Goal: Task Accomplishment & Management: Use online tool/utility

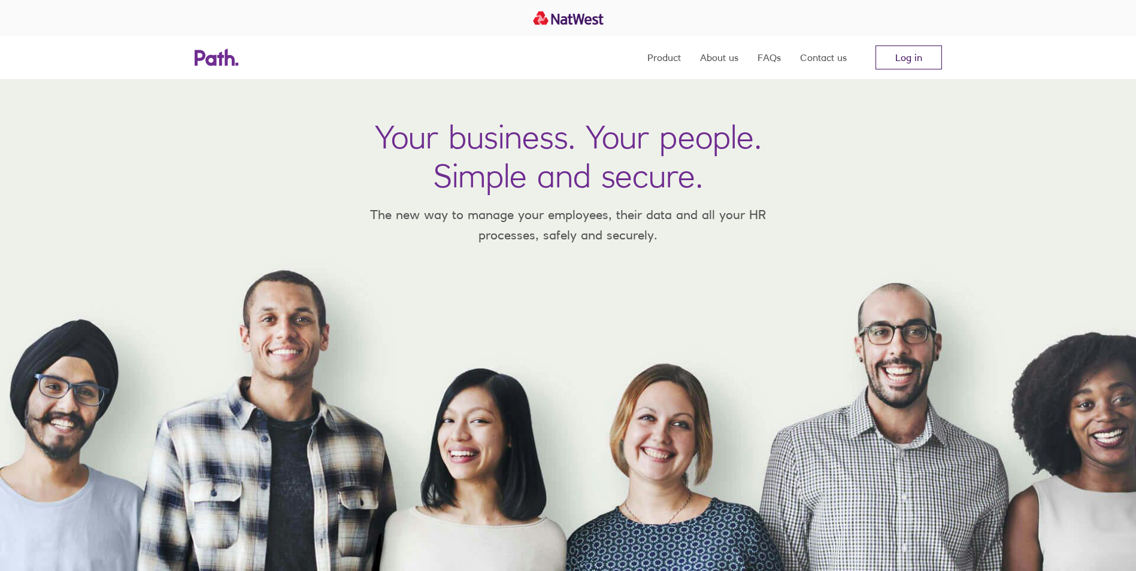
click at [906, 58] on link "Log in" at bounding box center [908, 58] width 66 height 24
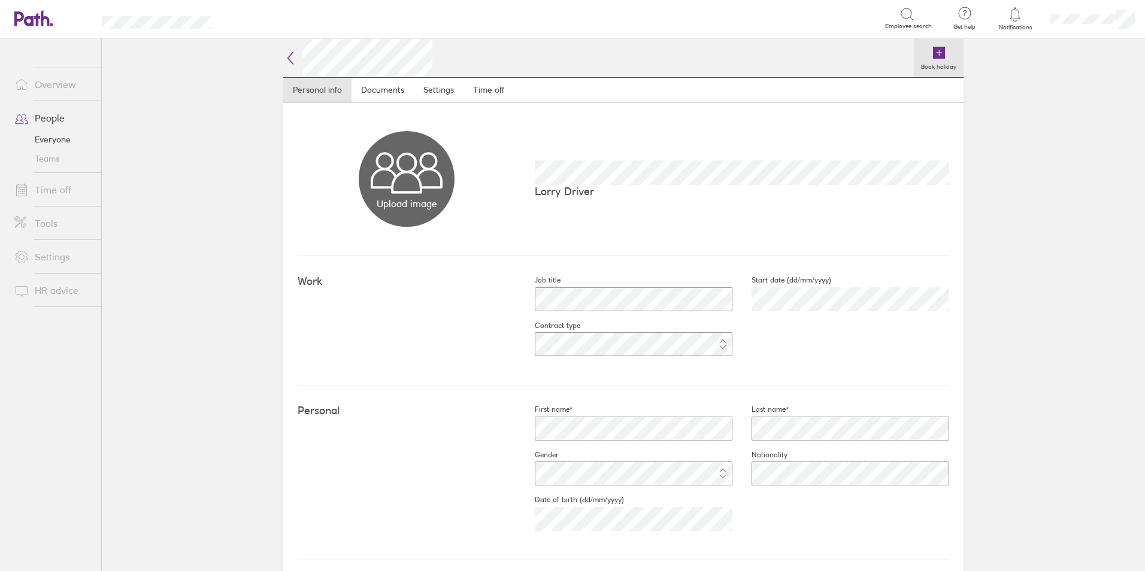
click at [933, 49] on icon at bounding box center [939, 53] width 12 height 12
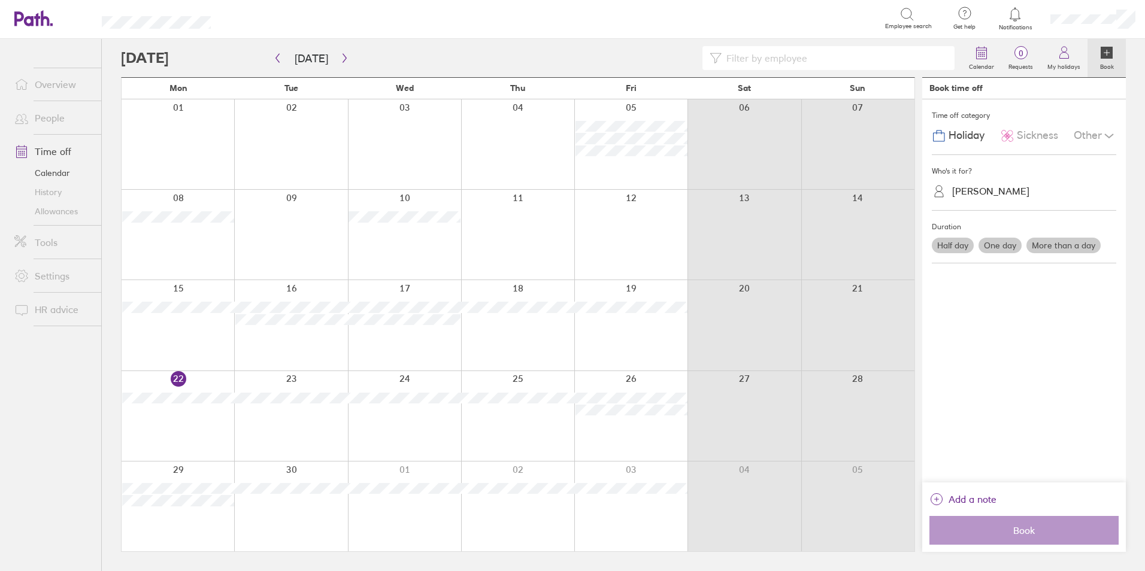
click at [1002, 244] on label "One day" at bounding box center [999, 246] width 43 height 16
click at [0, 0] on input "One day" at bounding box center [0, 0] width 0 height 0
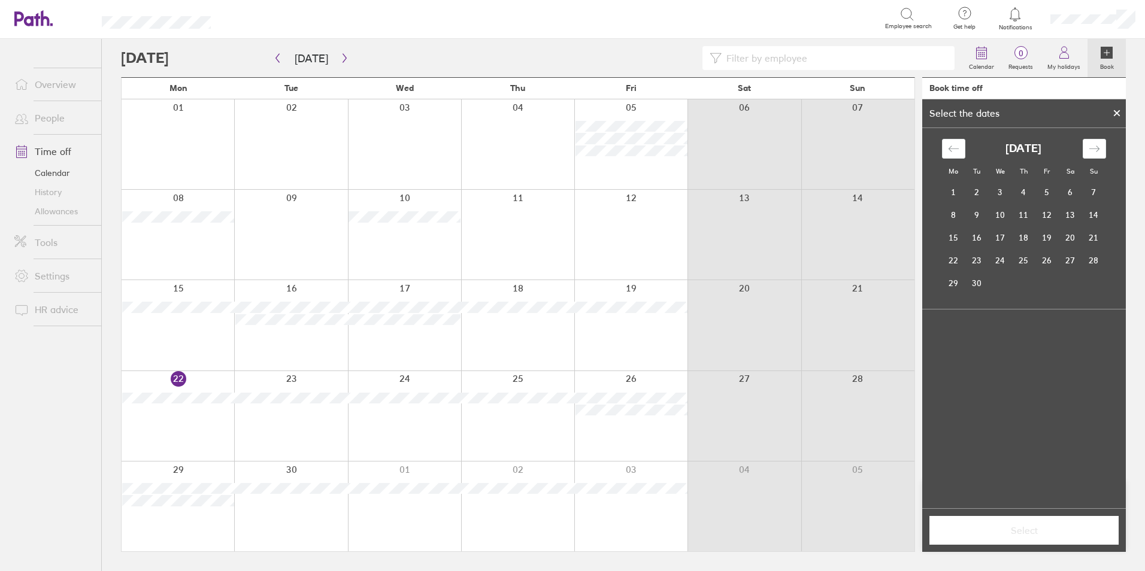
click at [395, 414] on div at bounding box center [404, 416] width 113 height 90
click at [1041, 528] on span "Select" at bounding box center [1024, 530] width 172 height 11
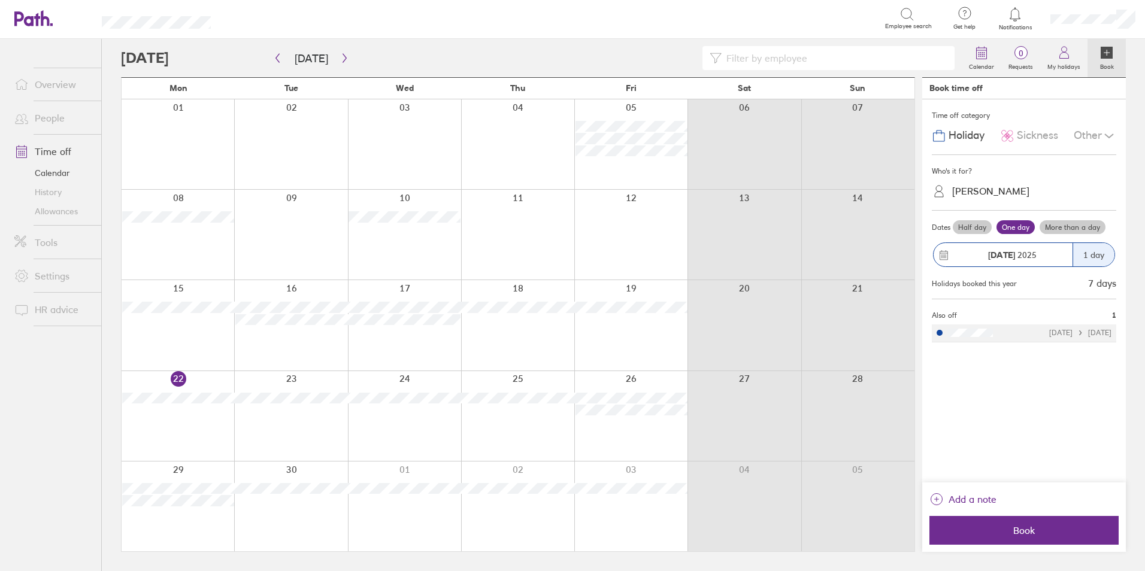
click at [1041, 528] on span "Book" at bounding box center [1024, 530] width 172 height 11
